Goal: Information Seeking & Learning: Find specific page/section

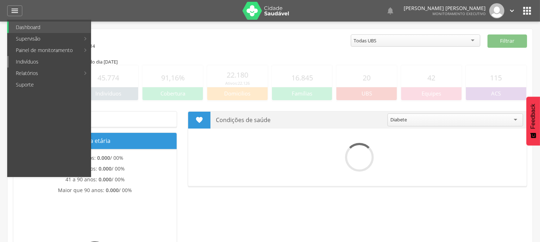
click at [17, 60] on link "Indivíduos" at bounding box center [50, 62] width 82 height 12
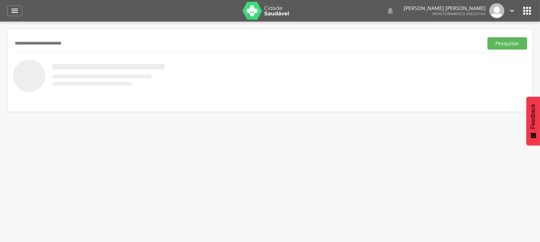
click at [487, 37] on button "Pesquisar" at bounding box center [507, 43] width 40 height 12
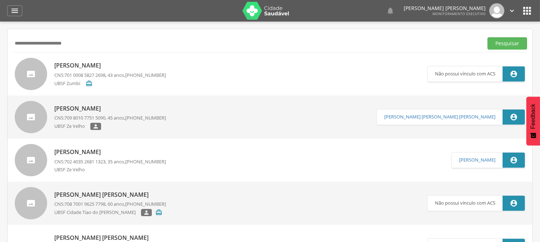
drag, startPoint x: 80, startPoint y: 42, endPoint x: 0, endPoint y: 69, distance: 84.6
click at [0, 69] on div " Supervisão  Distritos  Ubs Coordenador: - Queimadas / PB Intervalo de Tempo…" at bounding box center [270, 143] width 540 height 242
type input "**********"
click at [487, 37] on button "Pesquisar" at bounding box center [507, 43] width 40 height 12
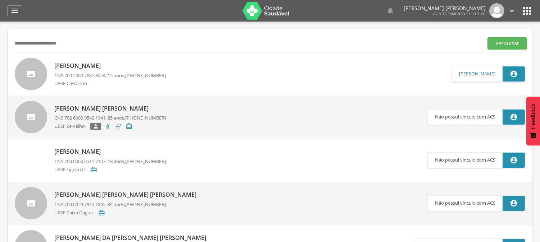
click at [96, 63] on p "[PERSON_NAME]" at bounding box center [109, 66] width 111 height 8
type input "**********"
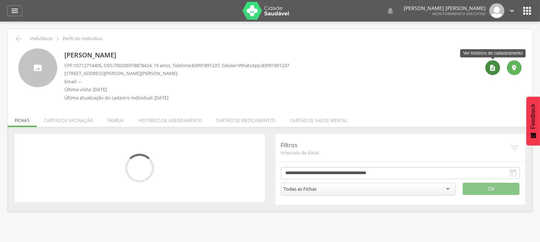
click at [497, 67] on div "" at bounding box center [492, 67] width 15 height 15
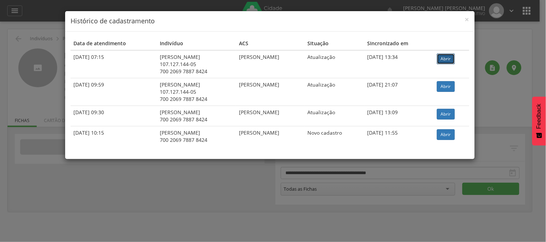
click at [446, 62] on link "Abrir" at bounding box center [446, 59] width 18 height 11
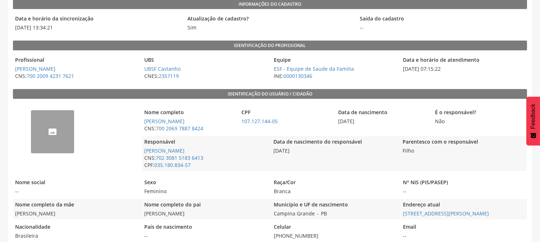
scroll to position [90, 0]
